Goal: Task Accomplishment & Management: Manage account settings

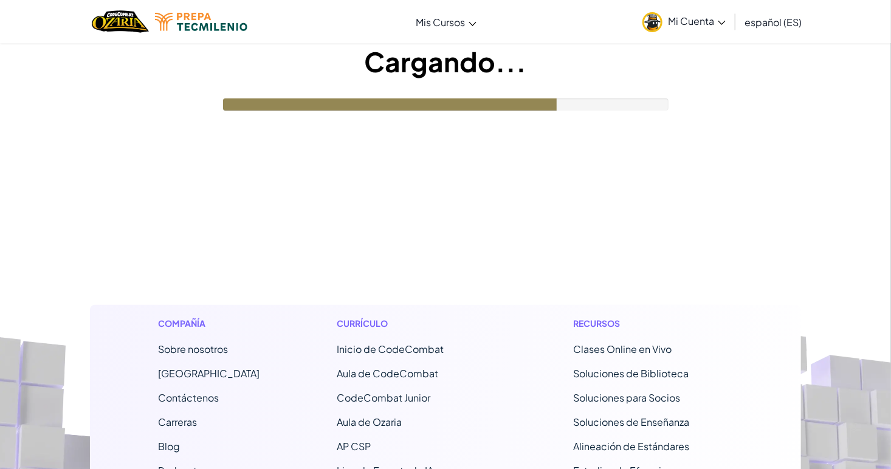
click at [708, 35] on link "Mi Cuenta" at bounding box center [683, 21] width 95 height 38
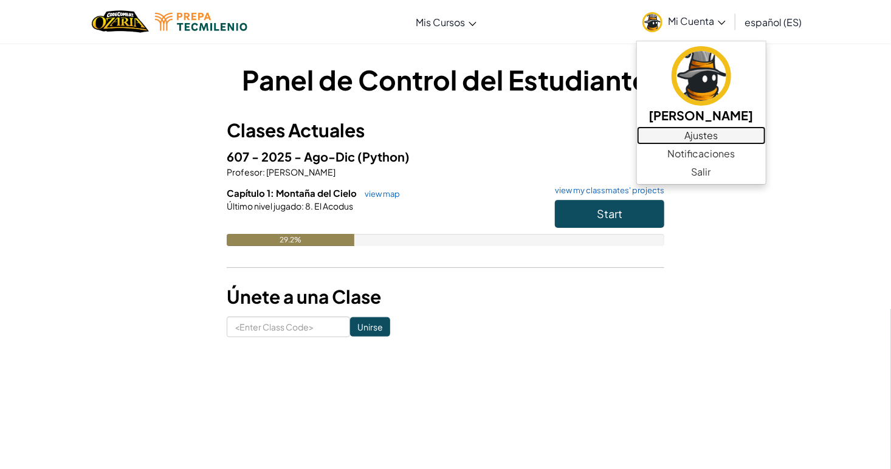
click at [655, 137] on link "Ajustes" at bounding box center [701, 135] width 129 height 18
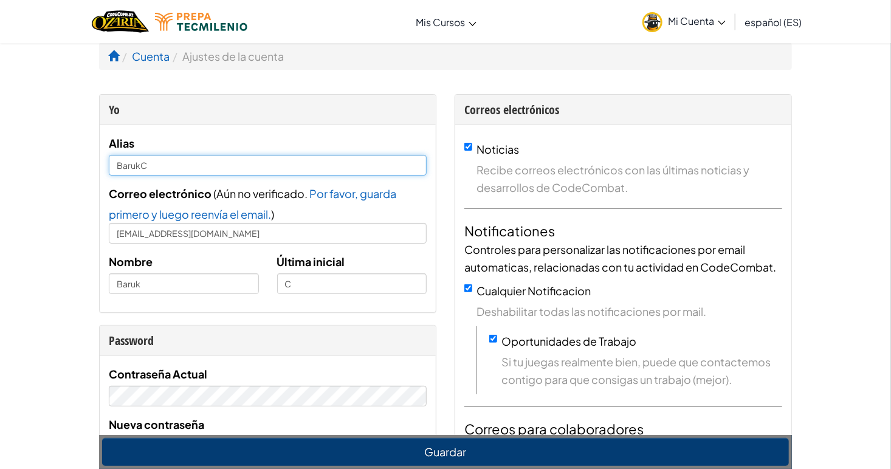
click at [156, 166] on input "BarukC" at bounding box center [268, 165] width 318 height 21
click at [137, 165] on input "BarukCruz" at bounding box center [268, 165] width 318 height 21
click at [142, 165] on input "BarukCruz" at bounding box center [268, 165] width 318 height 21
type input "[PERSON_NAME]"
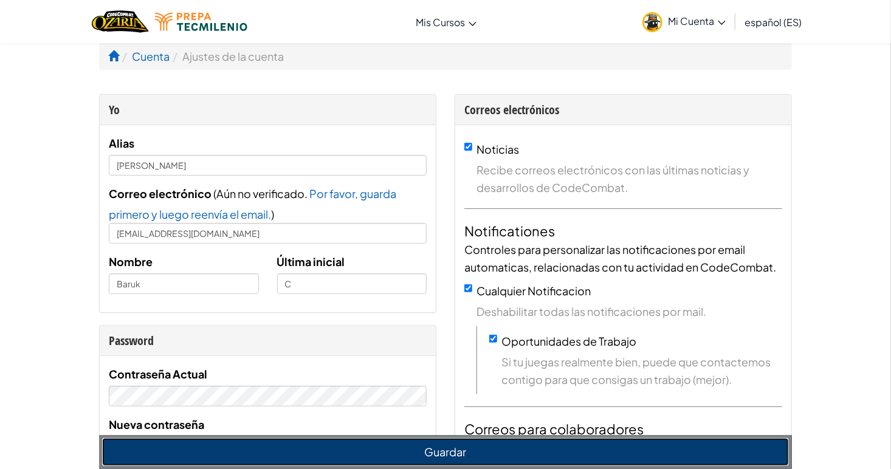
click at [251, 450] on button "Guardar" at bounding box center [445, 452] width 687 height 28
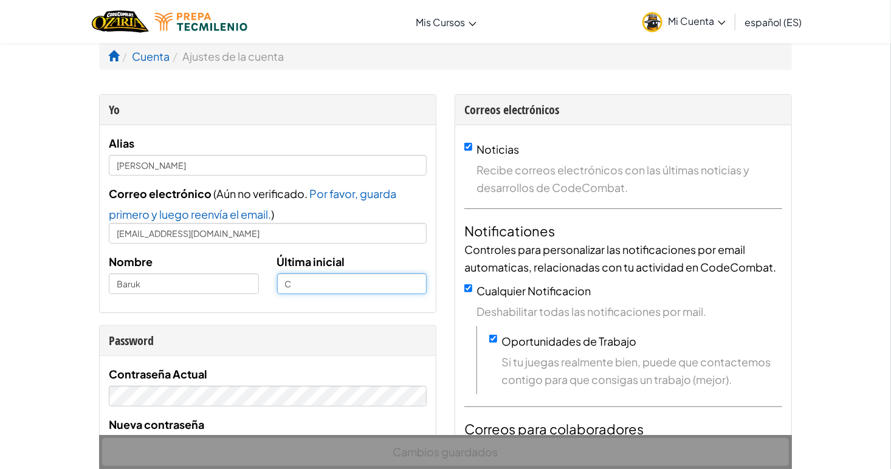
click at [306, 287] on input "C" at bounding box center [352, 284] width 150 height 21
click at [316, 285] on input "Cru" at bounding box center [352, 284] width 150 height 21
type input "[PERSON_NAME]"
type input "[EMAIL_ADDRESS][DOMAIN_NAME]"
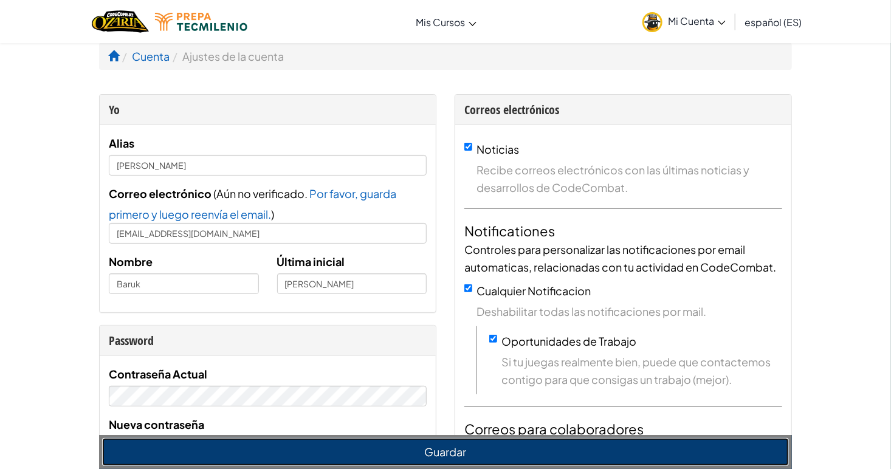
click at [334, 450] on button "Guardar" at bounding box center [445, 452] width 687 height 28
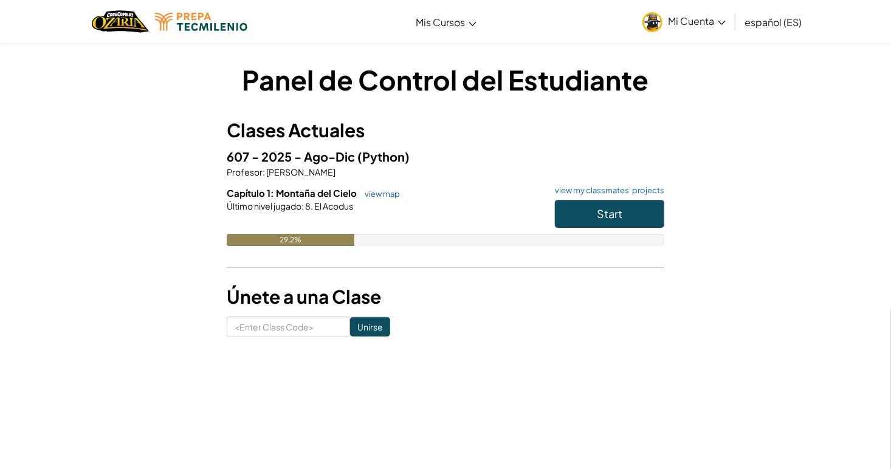
click at [672, 13] on link "Mi Cuenta" at bounding box center [683, 21] width 95 height 38
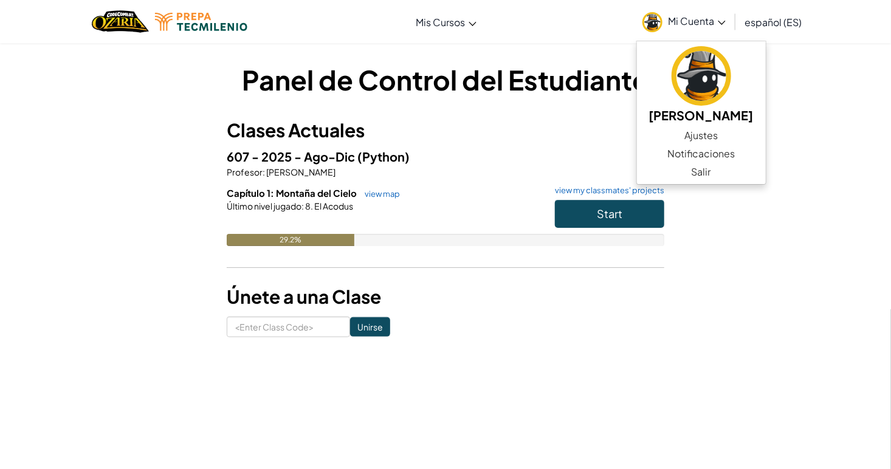
click at [569, 153] on h5 "607 - 2025 - Ago-Dic (Python)" at bounding box center [446, 156] width 438 height 19
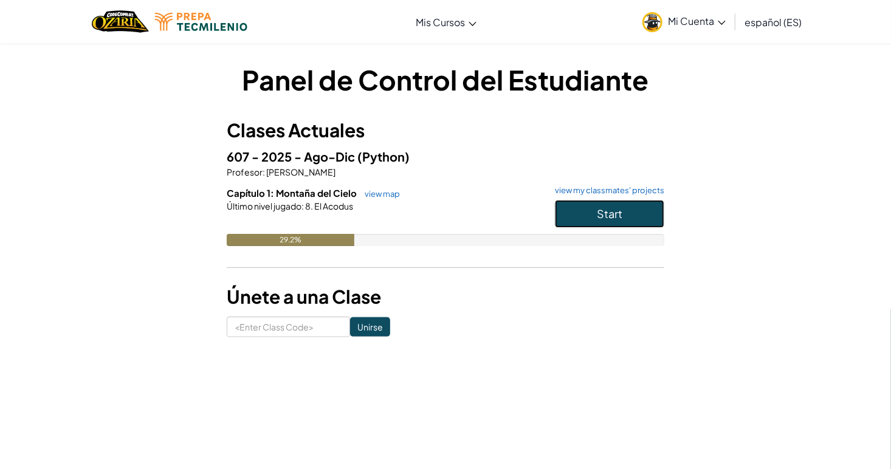
click at [585, 209] on button "Start" at bounding box center [609, 214] width 109 height 28
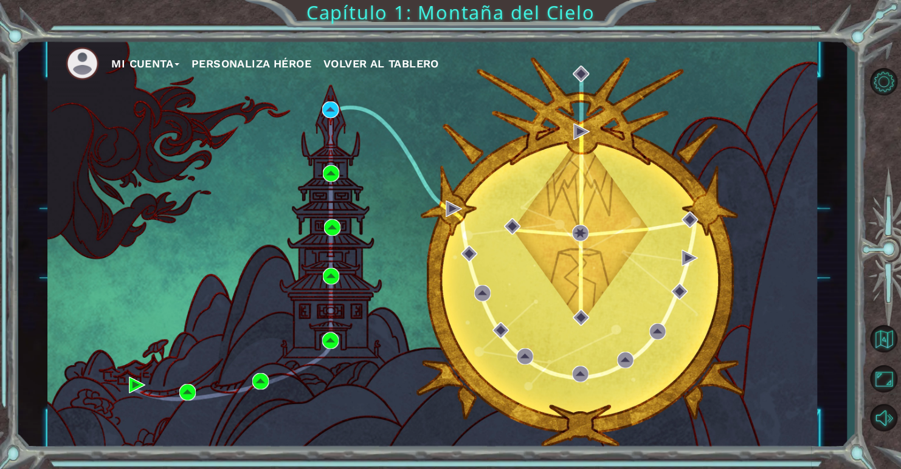
click at [247, 56] on button "Personaliza Héroe" at bounding box center [251, 64] width 120 height 18
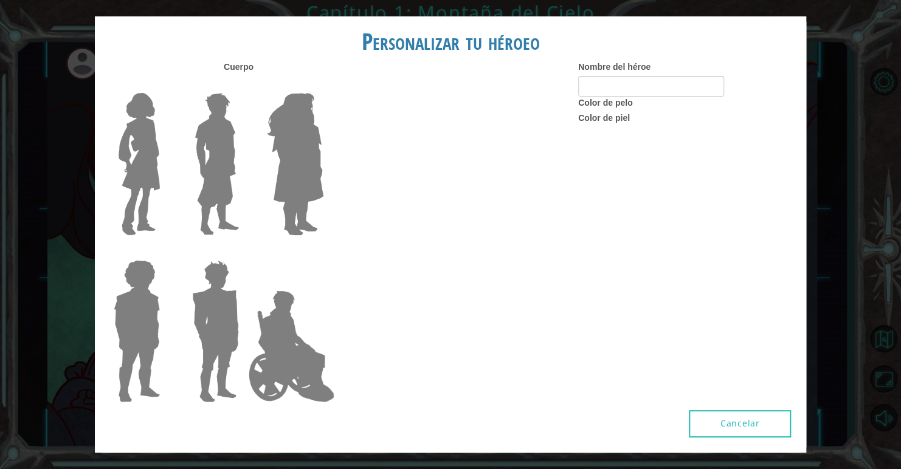
type input "[PERSON_NAME]"
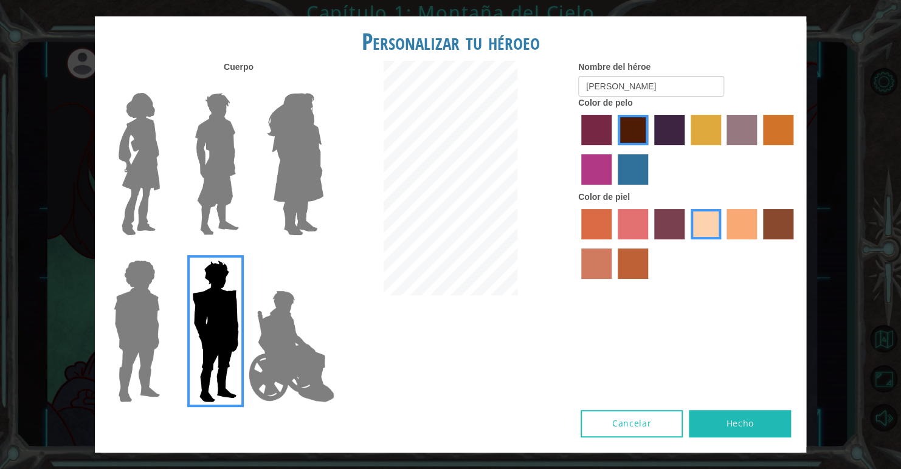
click at [203, 167] on img at bounding box center [217, 164] width 54 height 152
click at [244, 85] on input "Hero Lars" at bounding box center [244, 85] width 0 height 0
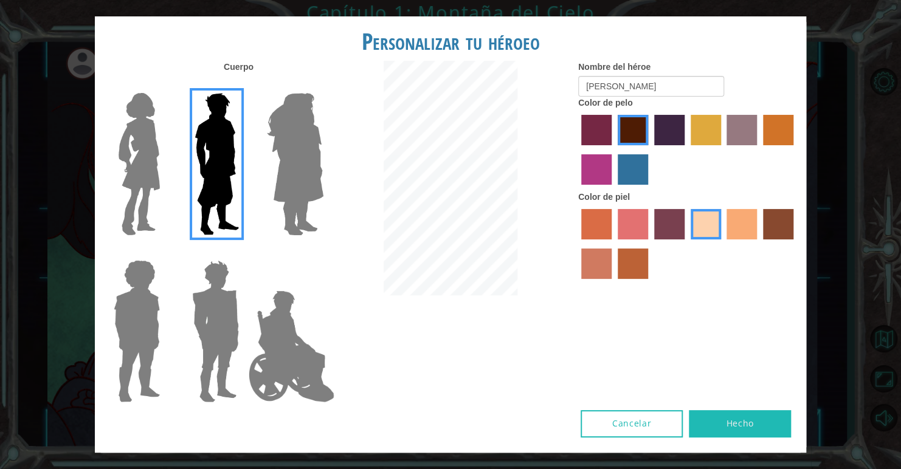
click at [129, 353] on img at bounding box center [137, 331] width 56 height 152
click at [165, 252] on input "Hero Steven" at bounding box center [165, 252] width 0 height 0
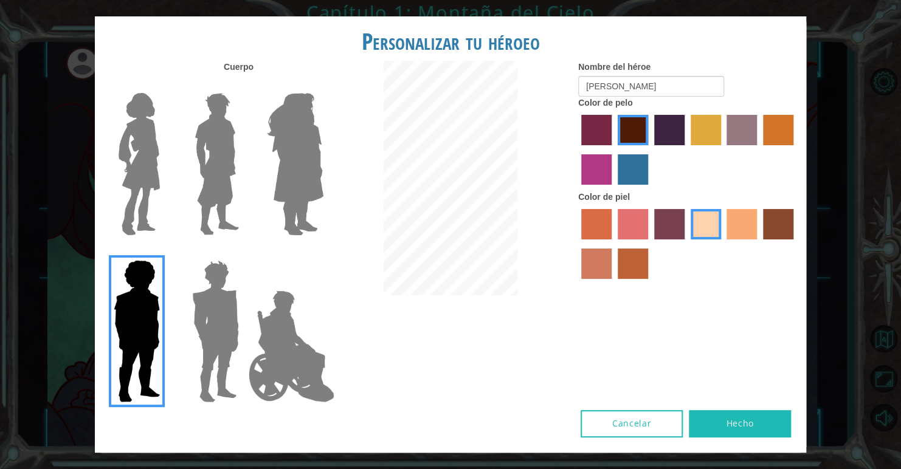
click at [288, 314] on img at bounding box center [291, 347] width 95 height 122
click at [323, 252] on input "Hero Jamie" at bounding box center [323, 252] width 0 height 0
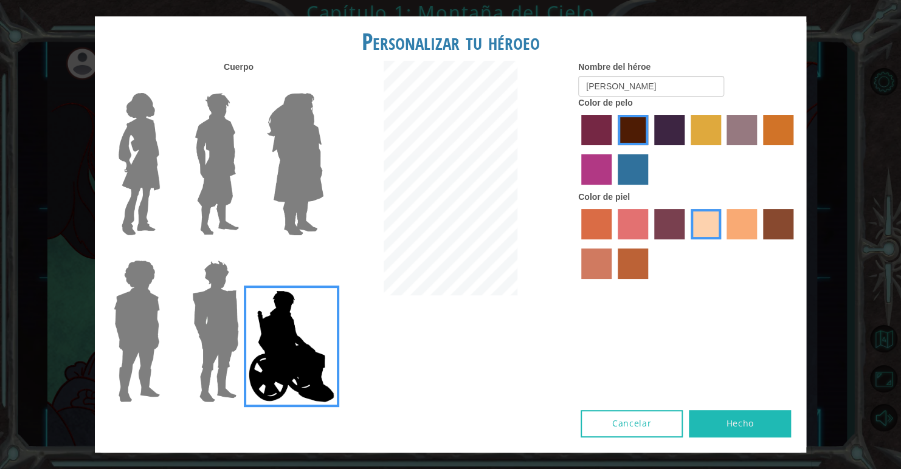
click at [217, 308] on img at bounding box center [215, 331] width 57 height 152
click at [244, 252] on input "Hero Garnet" at bounding box center [244, 252] width 0 height 0
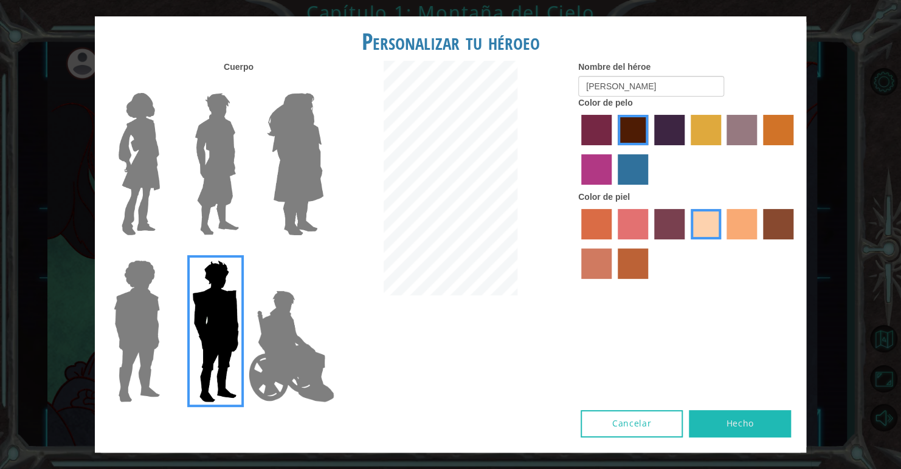
click at [587, 131] on label "paprika hair color" at bounding box center [596, 130] width 30 height 30
click at [577, 150] on input "paprika hair color" at bounding box center [577, 150] width 0 height 0
click at [652, 128] on div at bounding box center [687, 151] width 219 height 79
click at [661, 128] on label "hot purple hair color" at bounding box center [669, 130] width 30 height 30
click at [650, 150] on input "hot purple hair color" at bounding box center [650, 150] width 0 height 0
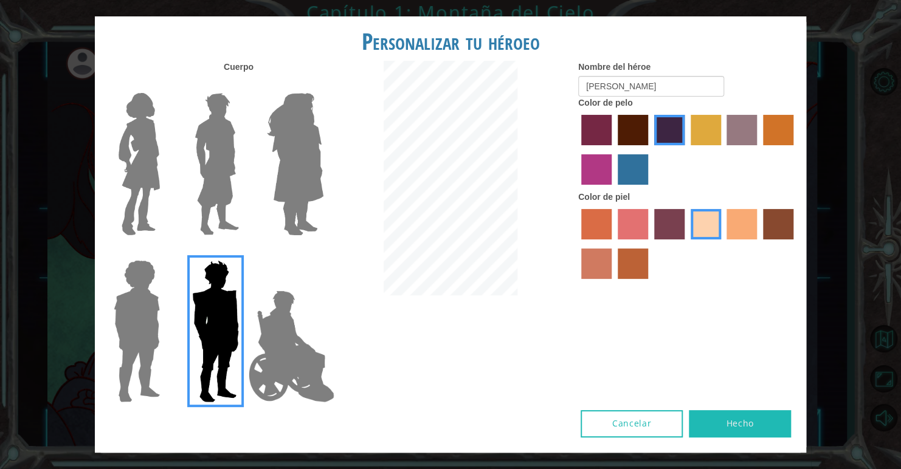
click at [639, 129] on label "maroon hair color" at bounding box center [633, 130] width 30 height 30
click at [613, 150] on input "maroon hair color" at bounding box center [613, 150] width 0 height 0
click at [630, 229] on label "froly skin color" at bounding box center [633, 224] width 30 height 30
click at [613, 244] on input "froly skin color" at bounding box center [613, 244] width 0 height 0
click at [607, 226] on label "sorbus skin color" at bounding box center [596, 224] width 30 height 30
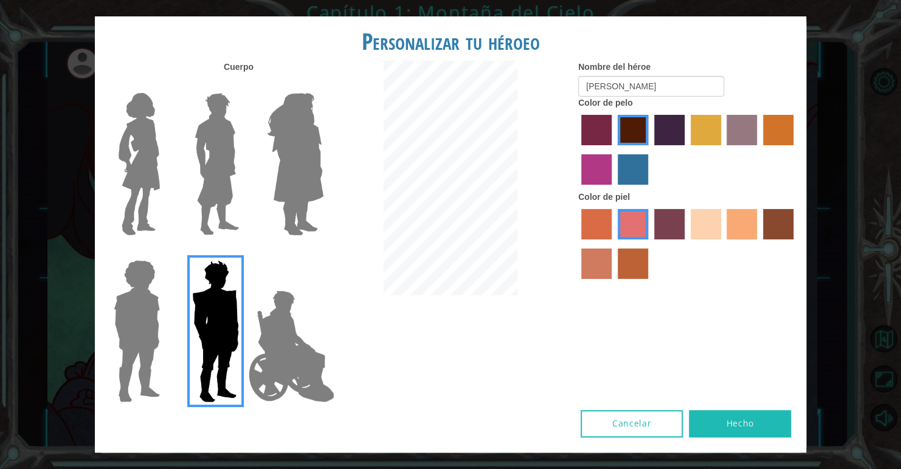
click at [577, 244] on input "sorbus skin color" at bounding box center [577, 244] width 0 height 0
click at [610, 261] on label "burning sand skin color" at bounding box center [596, 264] width 30 height 30
click at [795, 244] on input "burning sand skin color" at bounding box center [795, 244] width 0 height 0
click at [643, 264] on label "smoke tree skin color" at bounding box center [633, 264] width 30 height 30
click at [613, 283] on input "smoke tree skin color" at bounding box center [613, 283] width 0 height 0
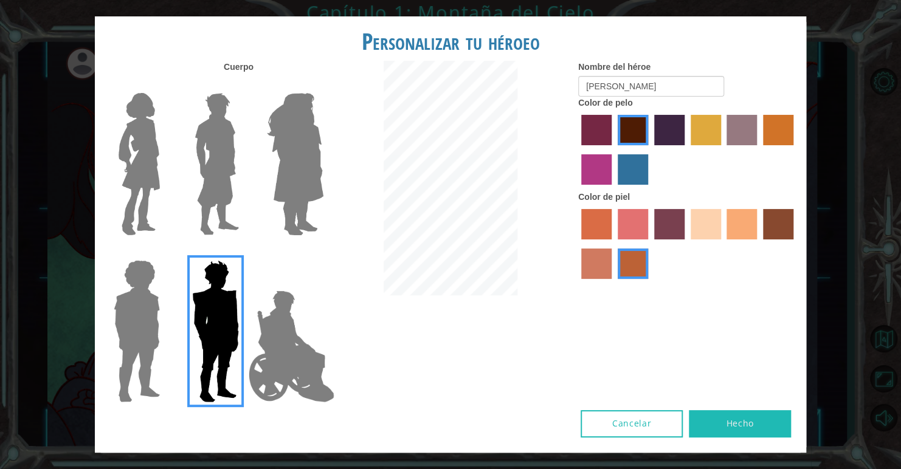
click at [696, 236] on label "sandy beach skin color" at bounding box center [706, 224] width 30 height 30
click at [686, 244] on input "sandy beach skin color" at bounding box center [686, 244] width 0 height 0
click at [219, 214] on img at bounding box center [217, 164] width 54 height 152
click at [244, 85] on input "Hero Lars" at bounding box center [244, 85] width 0 height 0
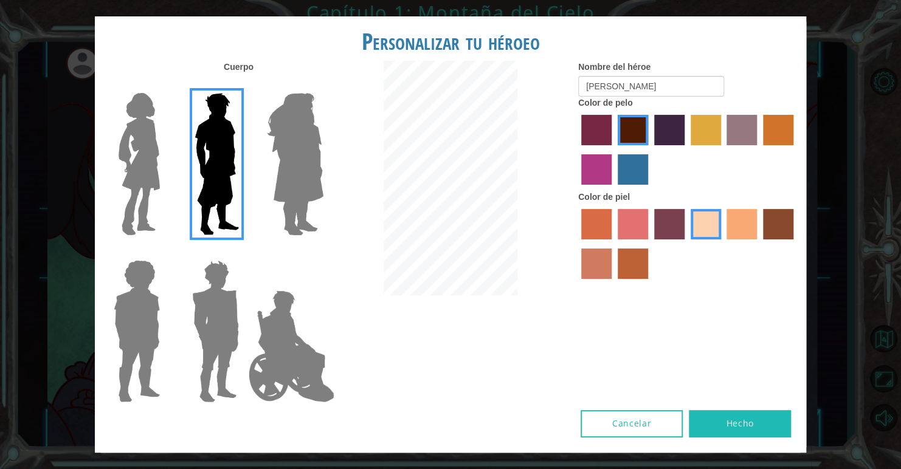
click at [202, 322] on img at bounding box center [215, 331] width 57 height 152
click at [244, 252] on input "Hero Garnet" at bounding box center [244, 252] width 0 height 0
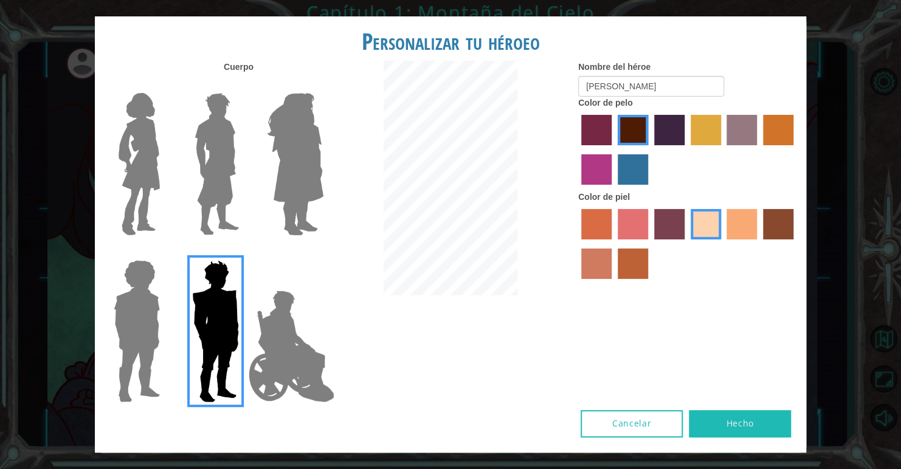
click at [202, 160] on img at bounding box center [217, 164] width 54 height 152
click at [244, 85] on input "Hero Lars" at bounding box center [244, 85] width 0 height 0
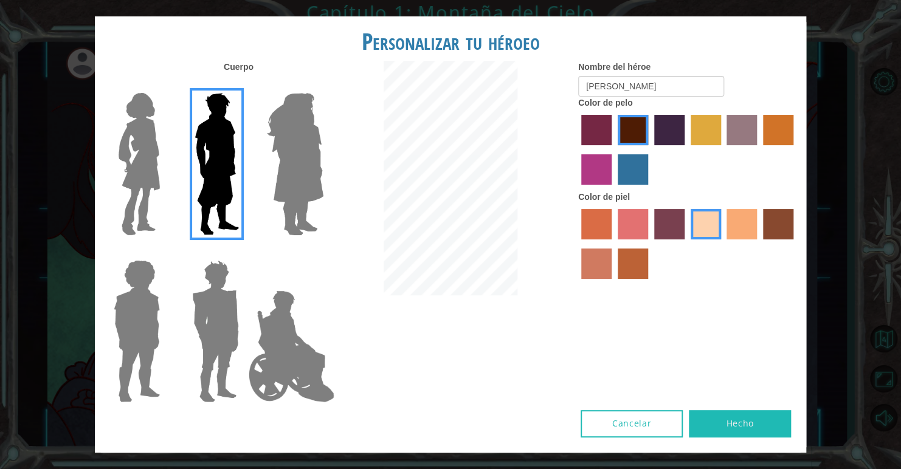
click at [204, 268] on img at bounding box center [215, 331] width 57 height 152
click at [244, 252] on input "Hero Garnet" at bounding box center [244, 252] width 0 height 0
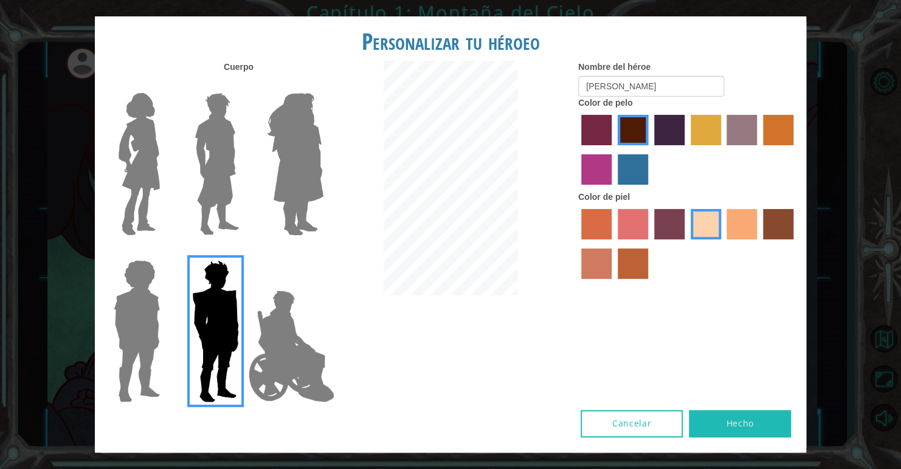
click at [703, 416] on button "Hecho" at bounding box center [740, 423] width 102 height 27
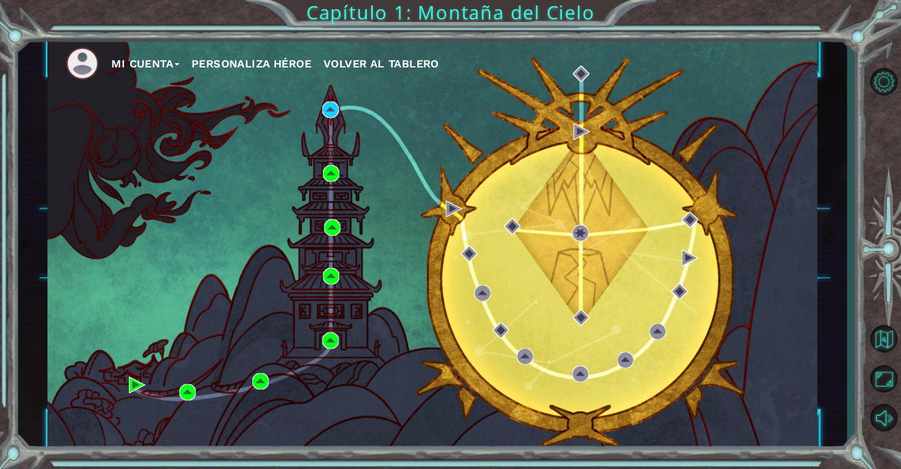
click at [145, 75] on ul "Mi Cuenta Personaliza Héroe Volver al Tablero" at bounding box center [441, 63] width 751 height 33
click at [127, 59] on button "Mi Cuenta" at bounding box center [145, 64] width 68 height 18
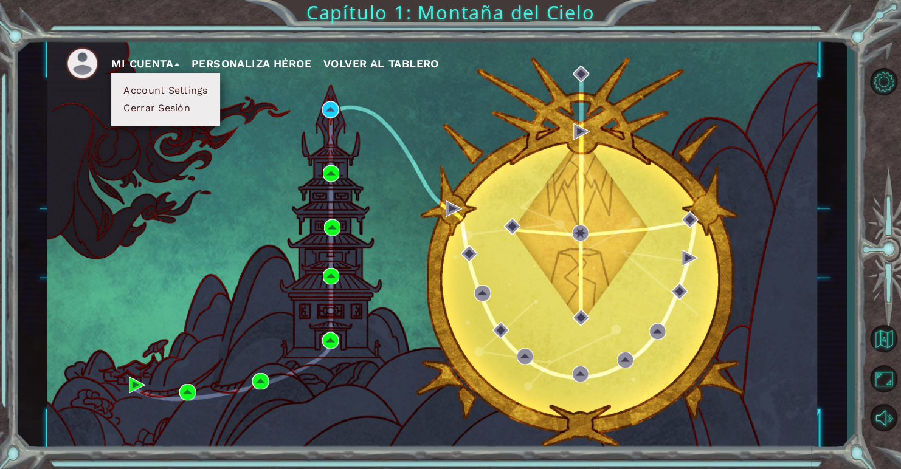
click at [78, 95] on div "Mi Cuenta Account Settings Cerrar Sesión Personaliza Héroe Volver al Tablero" at bounding box center [432, 244] width 770 height 406
click at [81, 75] on img at bounding box center [82, 63] width 33 height 33
click at [130, 64] on button "Mi Cuenta" at bounding box center [145, 64] width 68 height 18
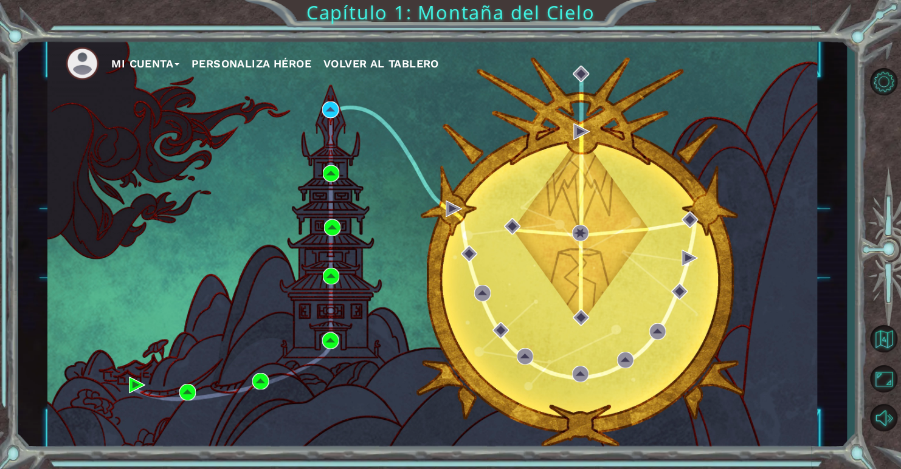
click at [383, 61] on span "Volver al Tablero" at bounding box center [381, 63] width 116 height 13
